Goal: Task Accomplishment & Management: Manage account settings

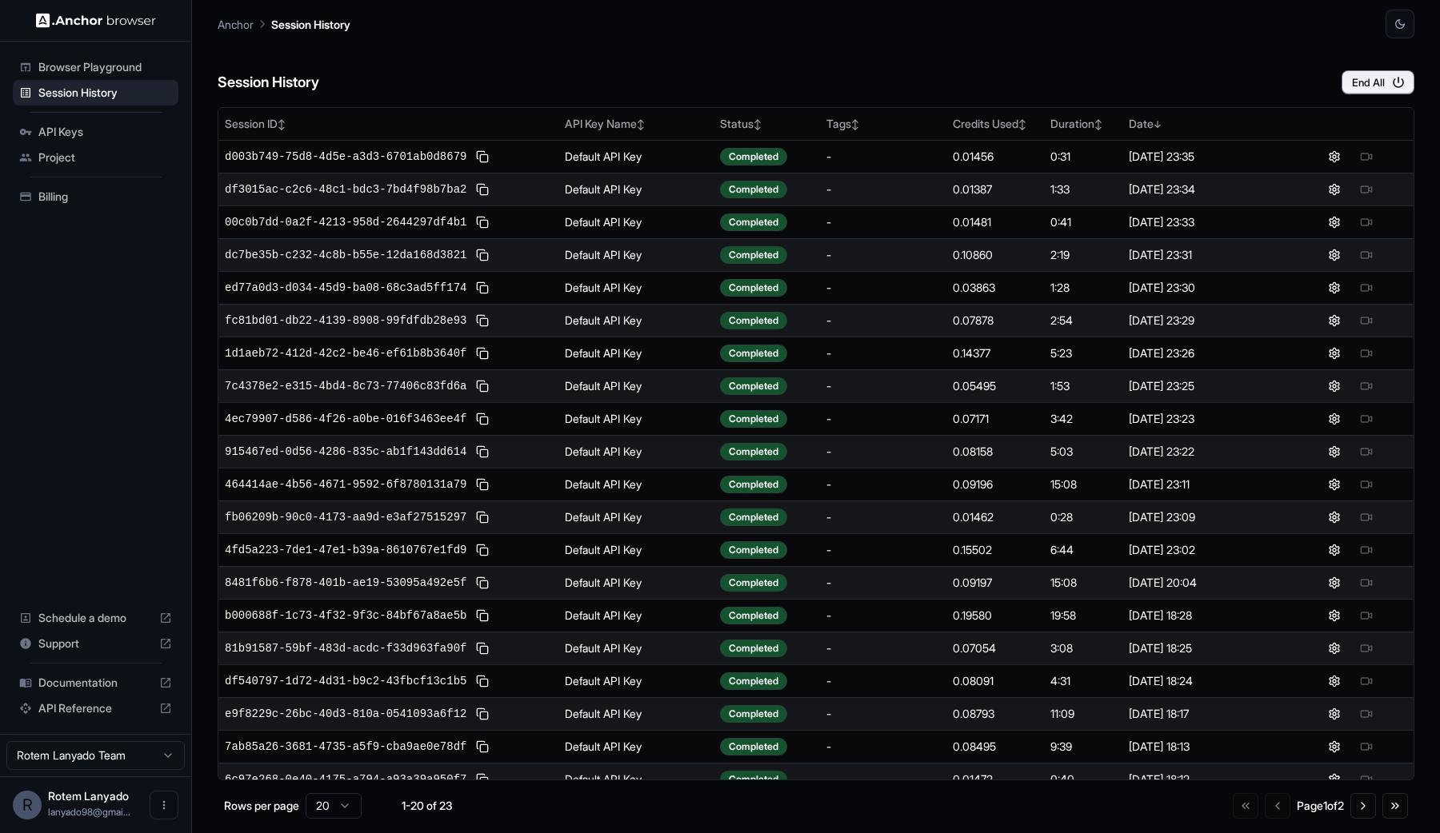
click at [80, 199] on span "Billing" at bounding box center [105, 197] width 134 height 16
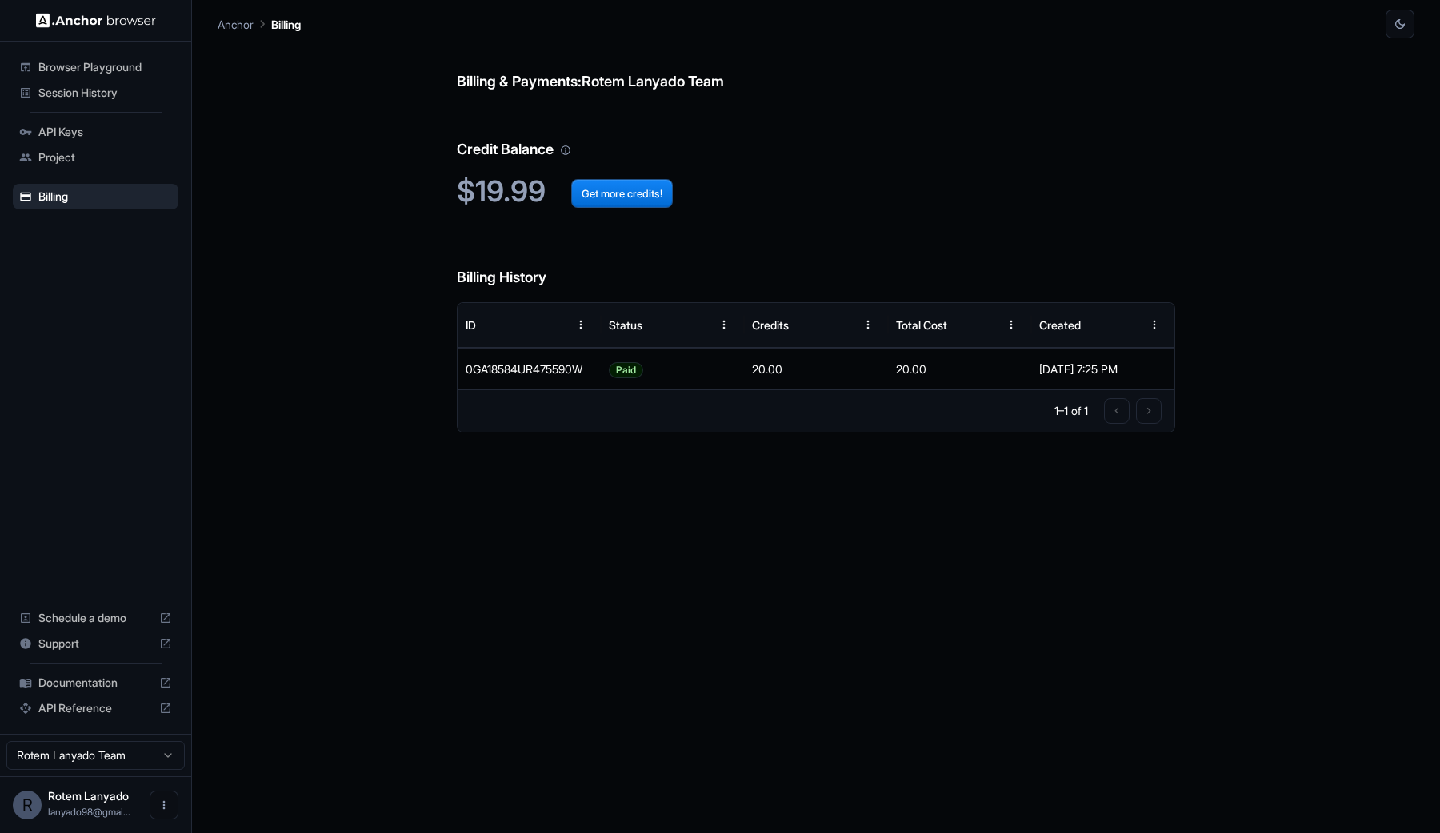
click at [106, 140] on div "API Keys" at bounding box center [96, 132] width 166 height 26
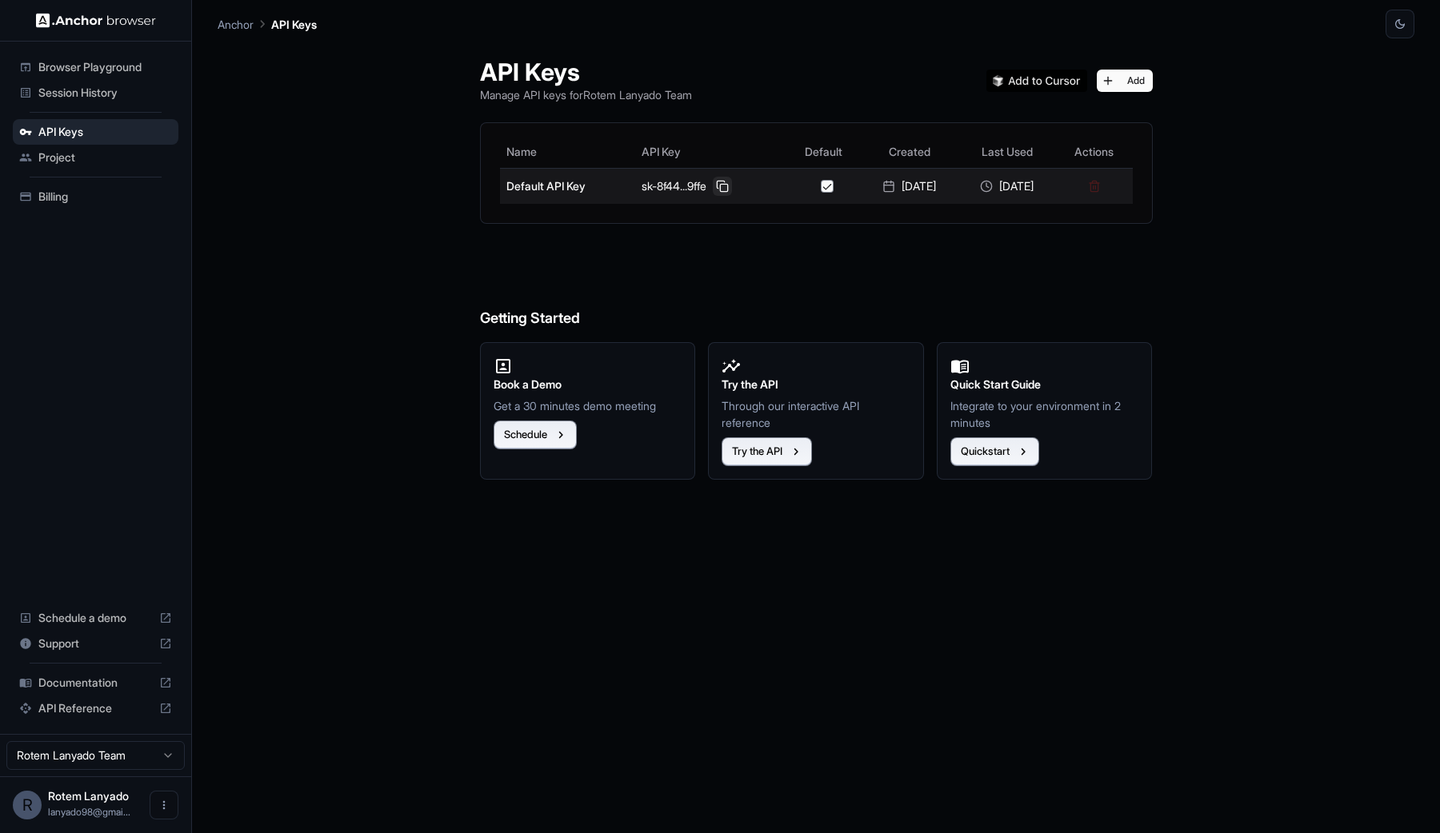
click at [713, 181] on button at bounding box center [722, 186] width 19 height 19
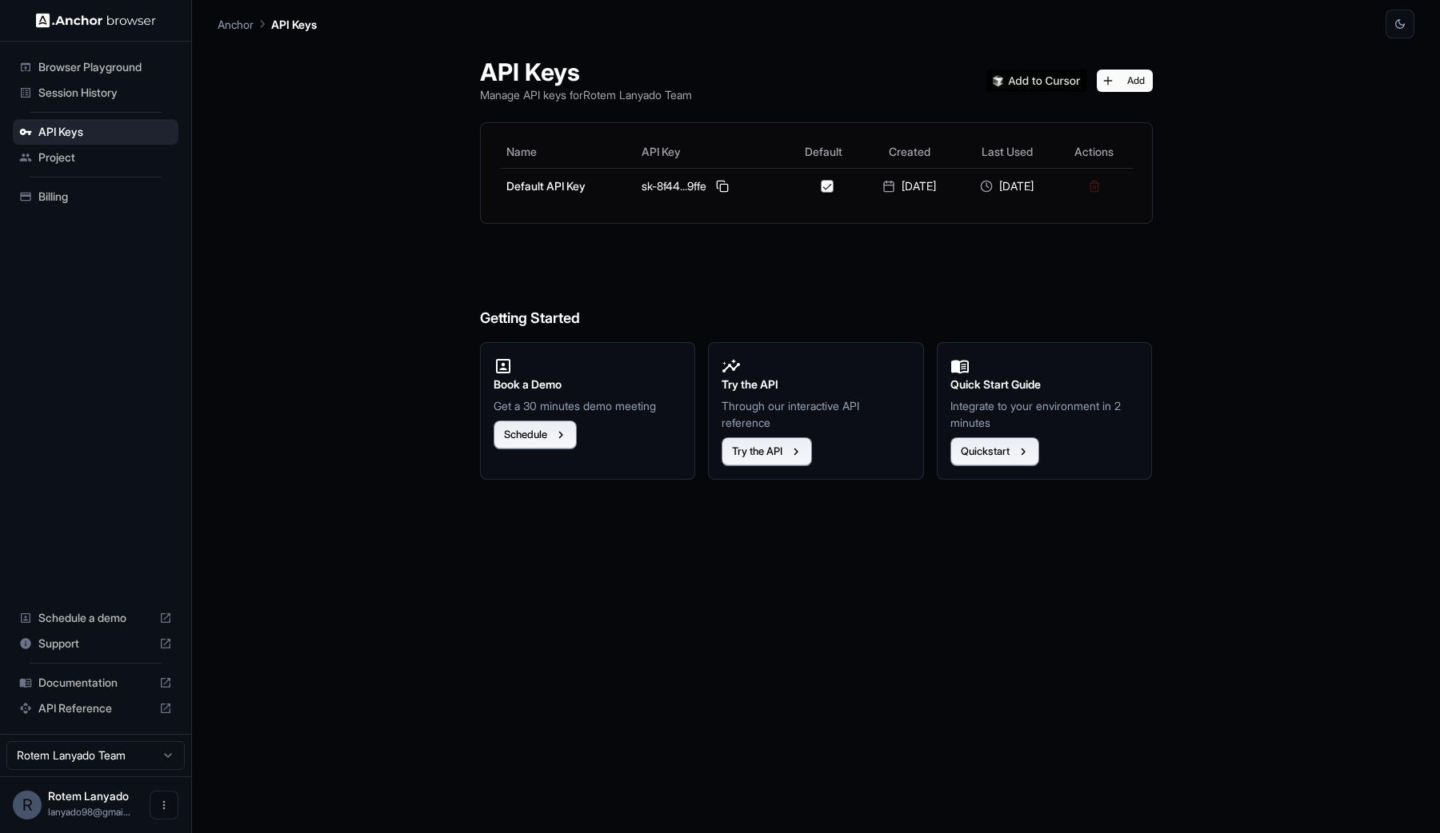
click at [77, 85] on span "Session History" at bounding box center [105, 93] width 134 height 16
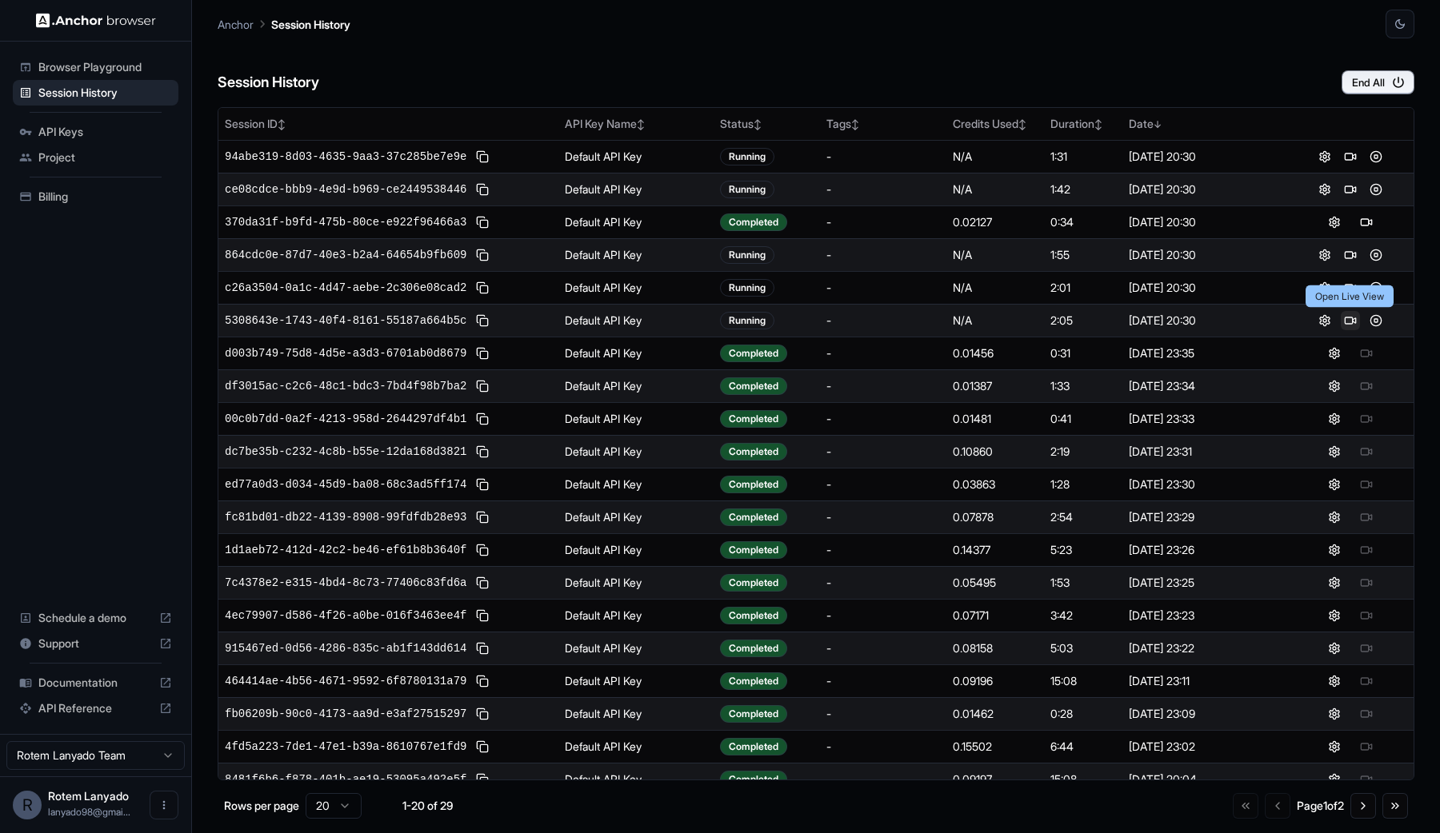
click at [1349, 321] on button at bounding box center [1350, 320] width 19 height 19
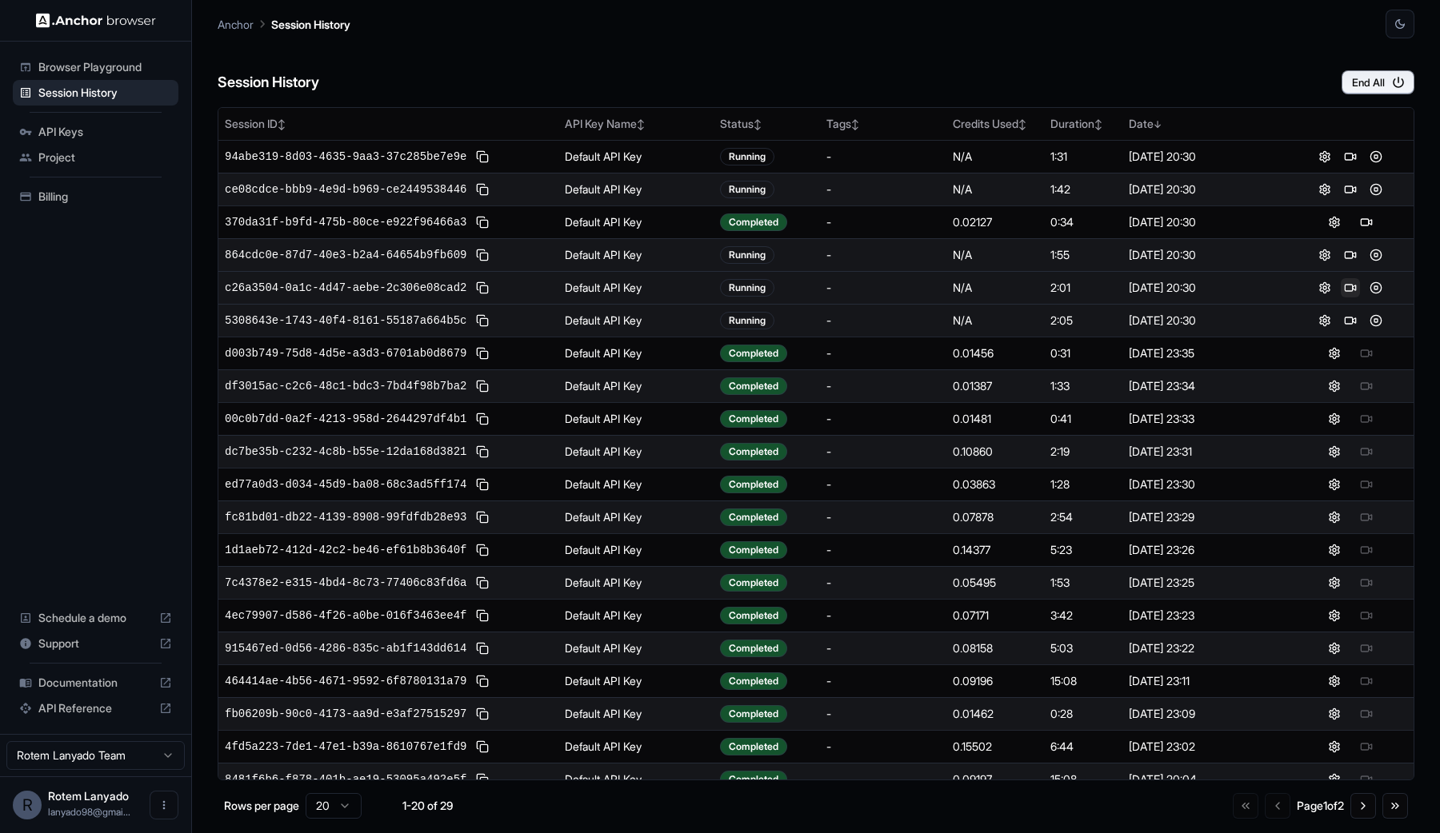
click at [1349, 292] on button at bounding box center [1350, 287] width 19 height 19
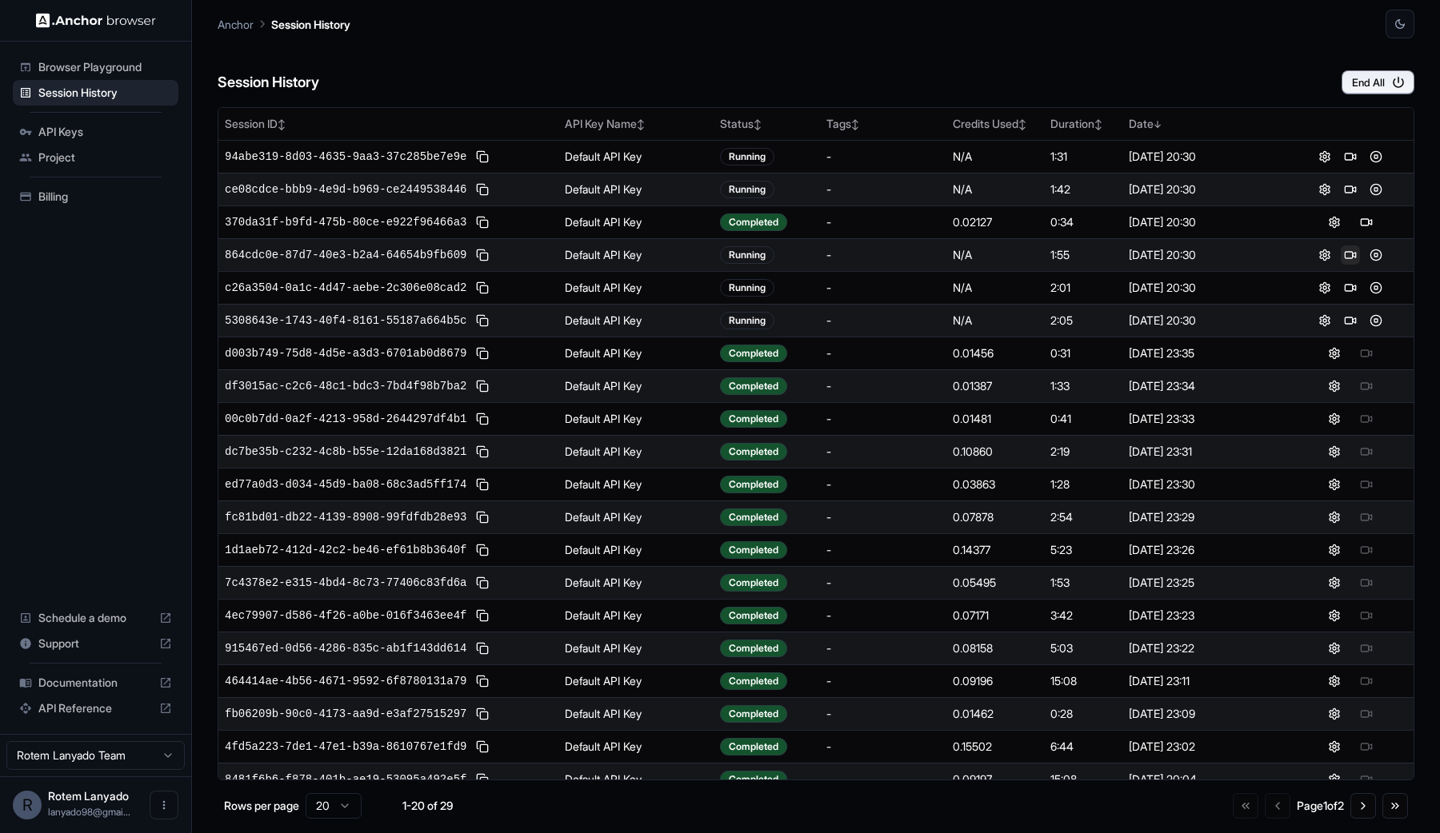
click at [1349, 251] on button at bounding box center [1350, 255] width 19 height 19
click at [1350, 182] on button at bounding box center [1350, 189] width 19 height 19
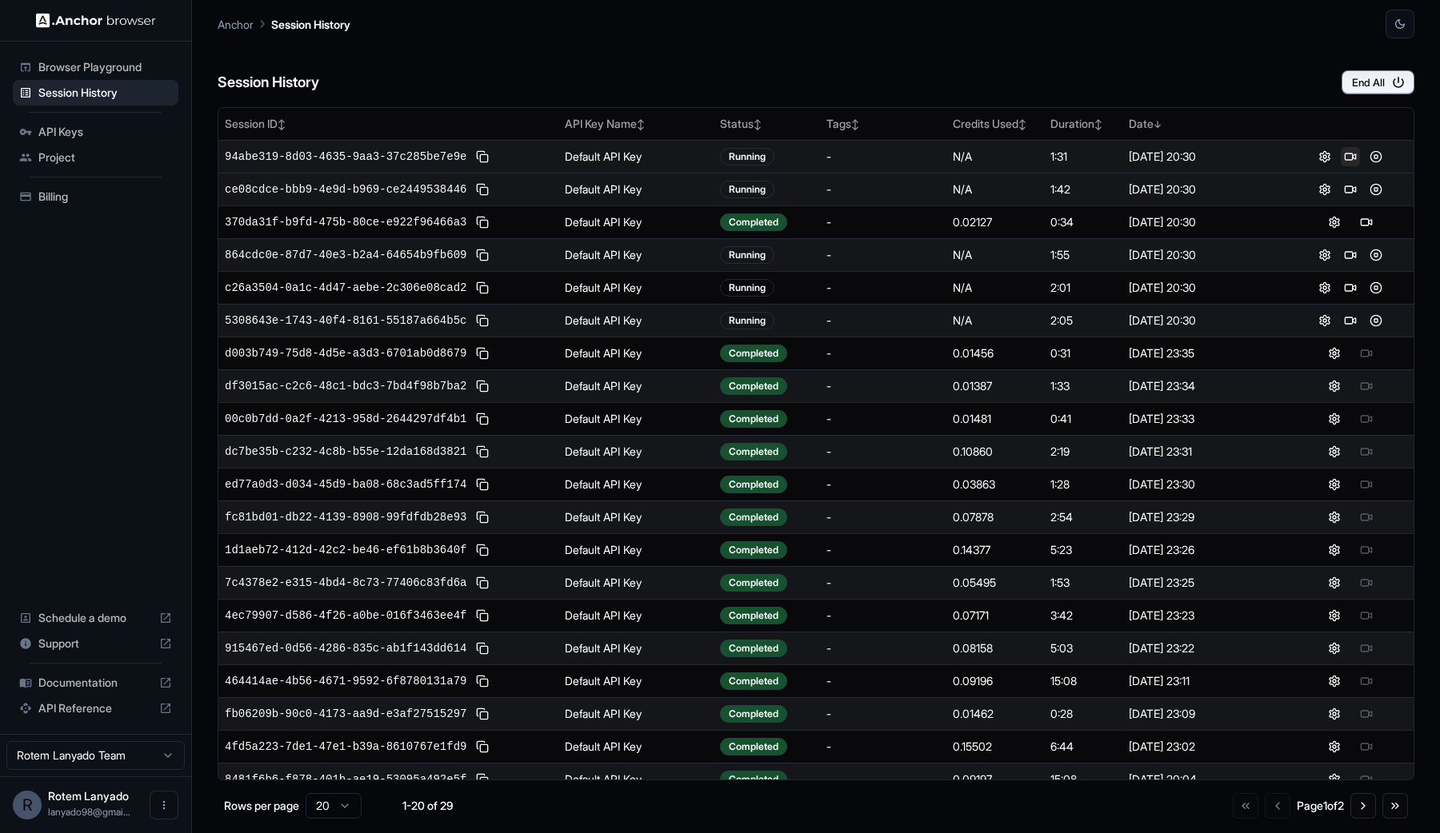
click at [1350, 154] on button at bounding box center [1350, 156] width 19 height 19
